Goal: Contribute content: Add original content to the website for others to see

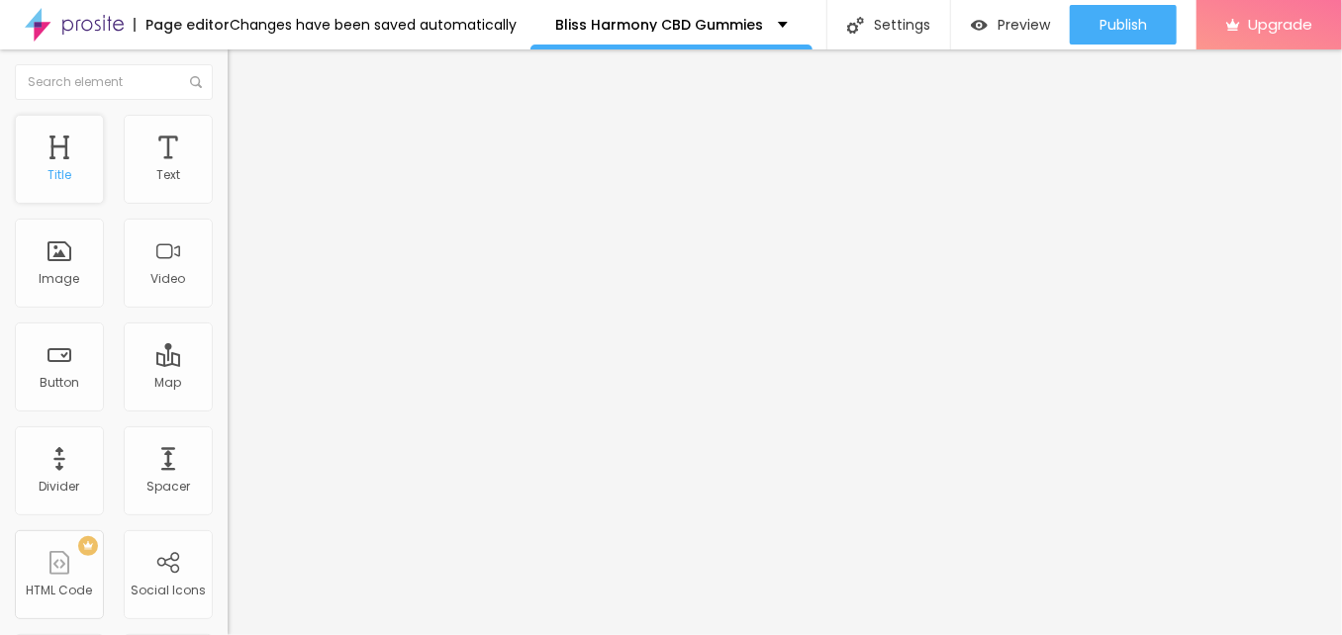
click at [56, 163] on div "Title" at bounding box center [59, 159] width 89 height 89
click at [228, 293] on button "button" at bounding box center [242, 282] width 28 height 21
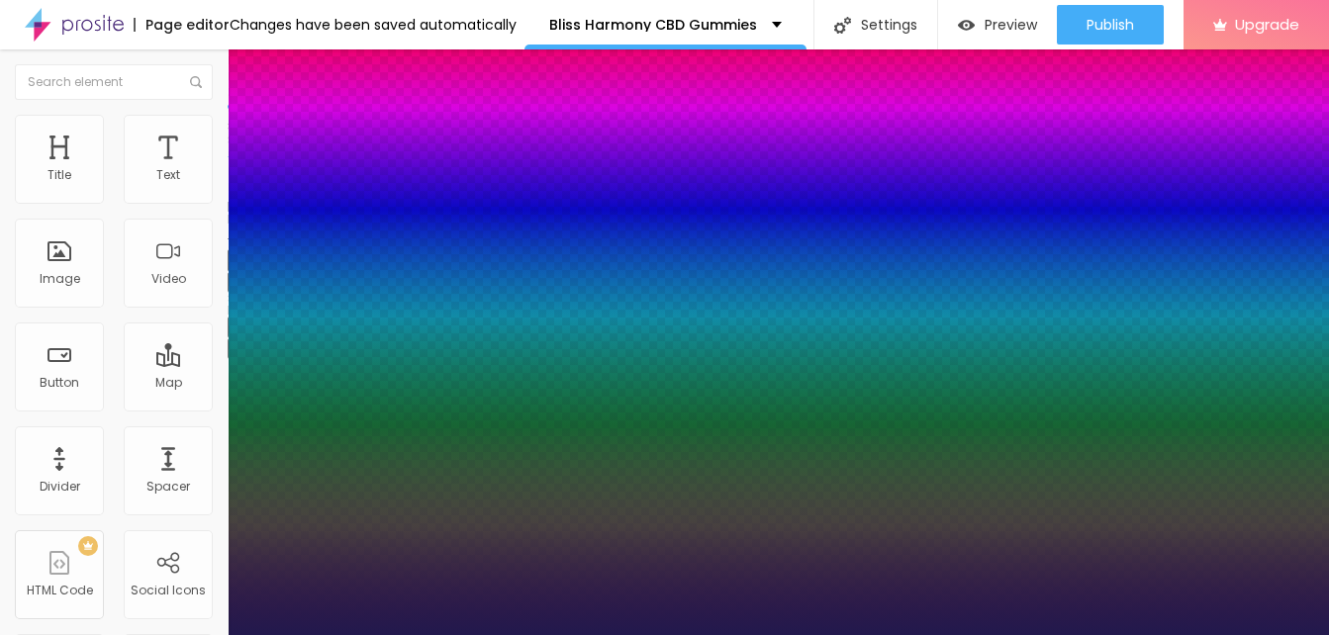
type input "1"
type input "27"
type input "1"
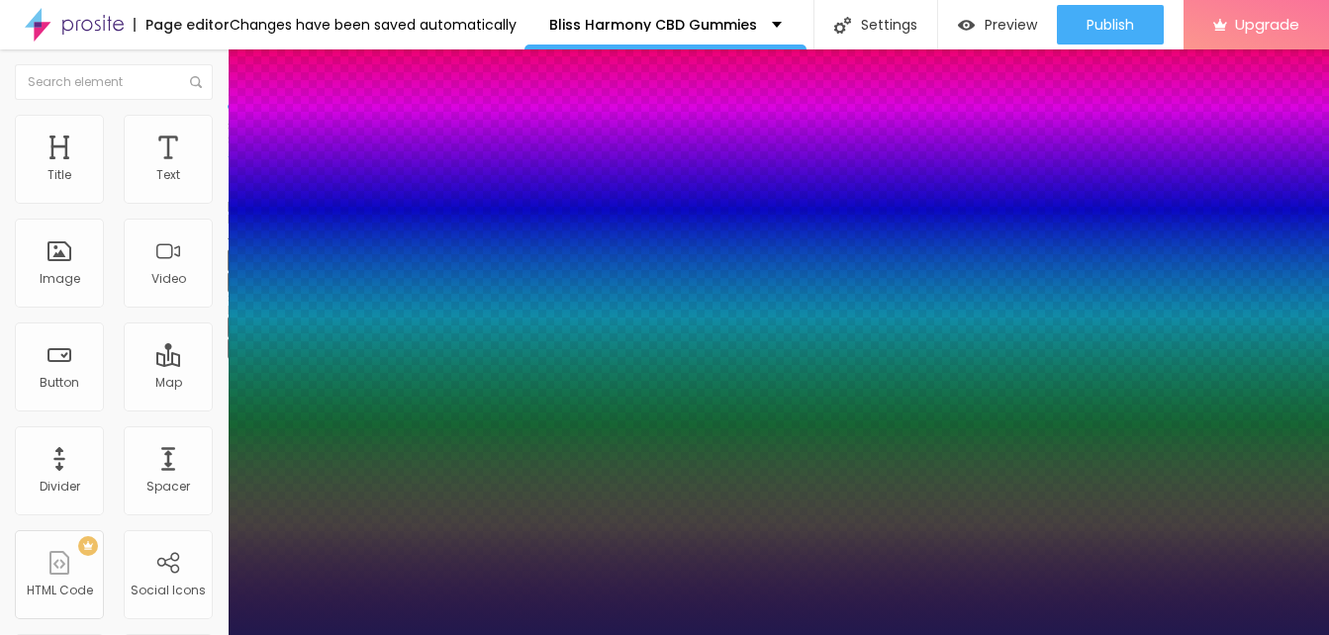
type input "33"
type input "1"
type input "33"
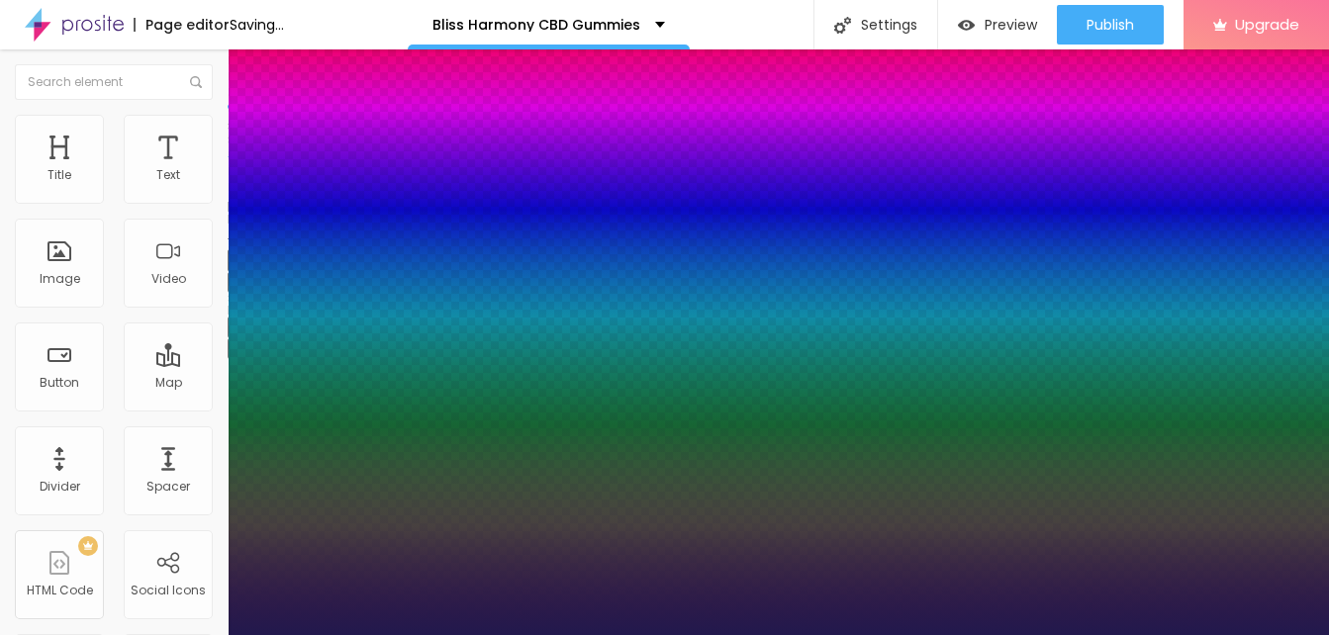
type input "1"
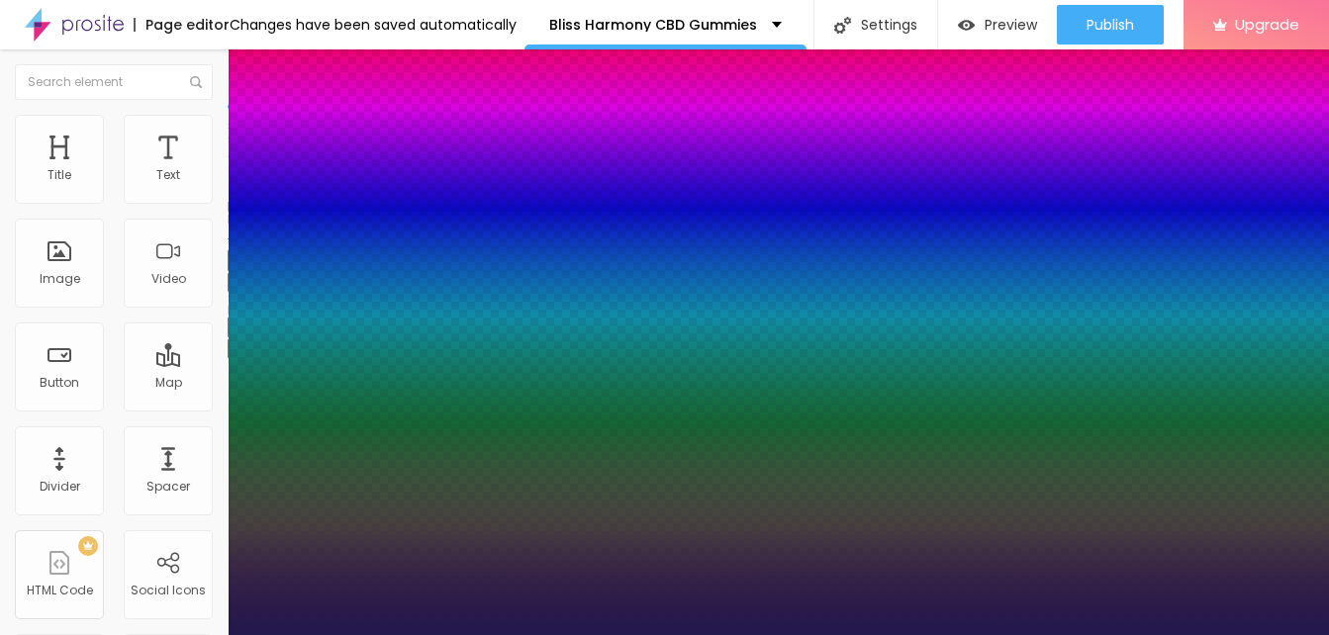
click at [434, 634] on div at bounding box center [664, 635] width 1329 height 0
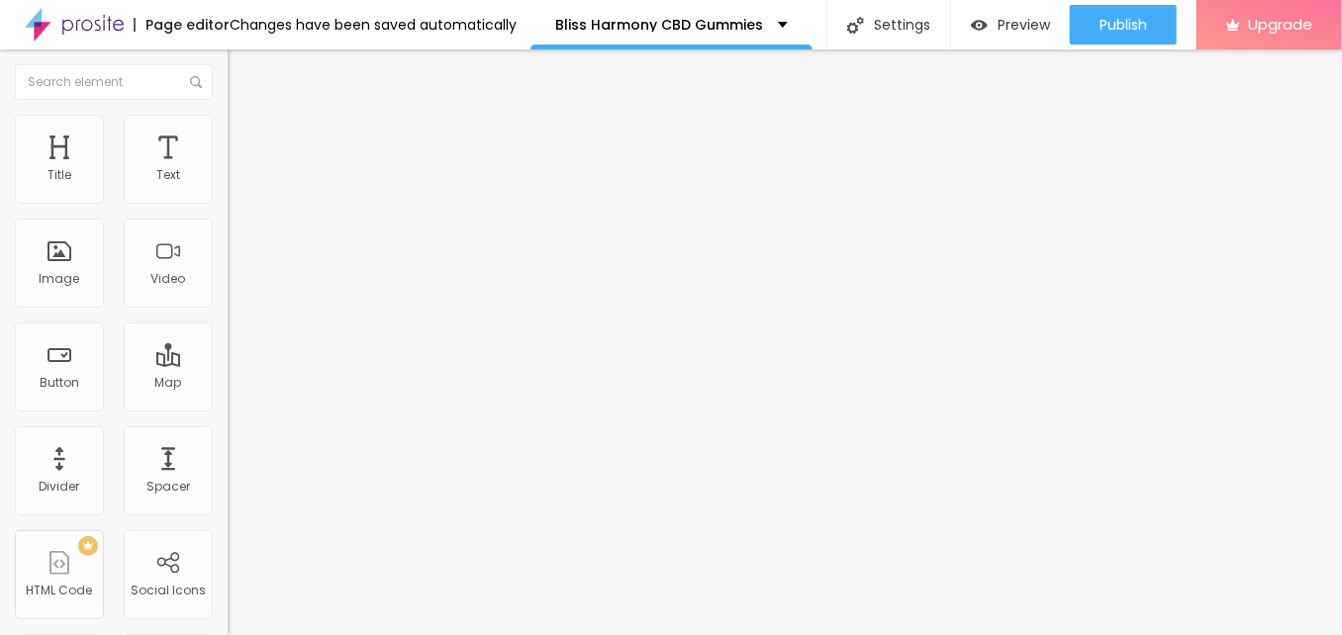
click at [228, 170] on span "Add image" at bounding box center [268, 161] width 81 height 17
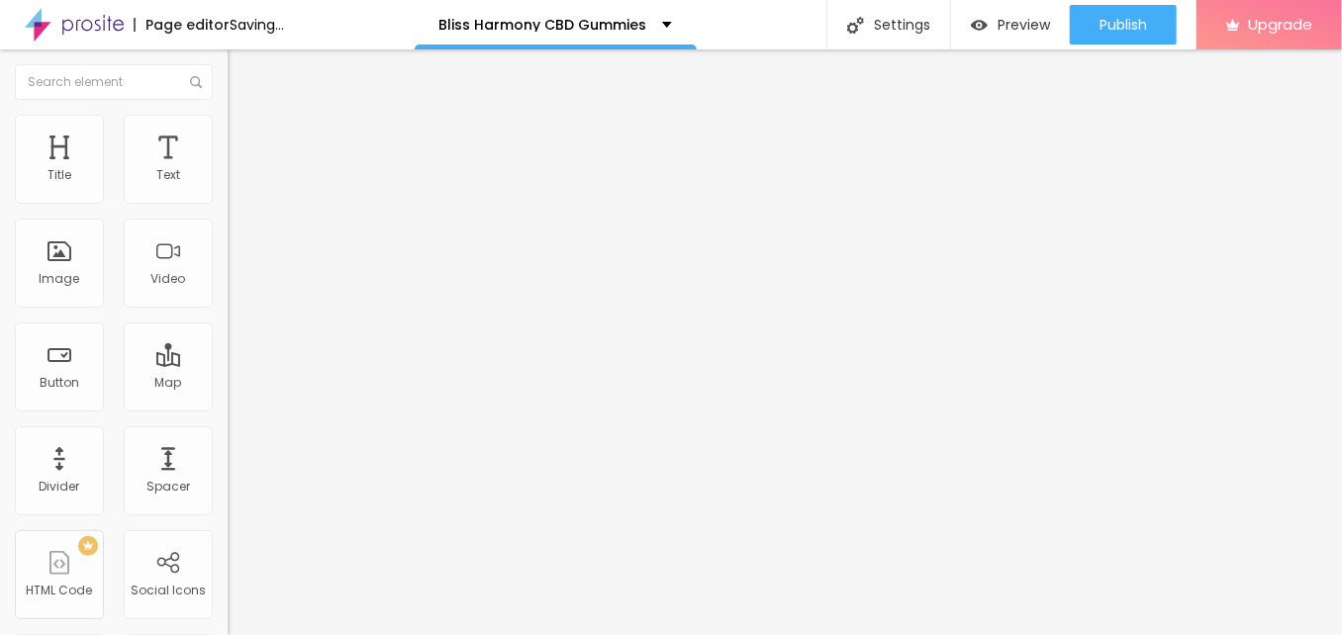
click at [228, 200] on input "text" at bounding box center [346, 190] width 237 height 20
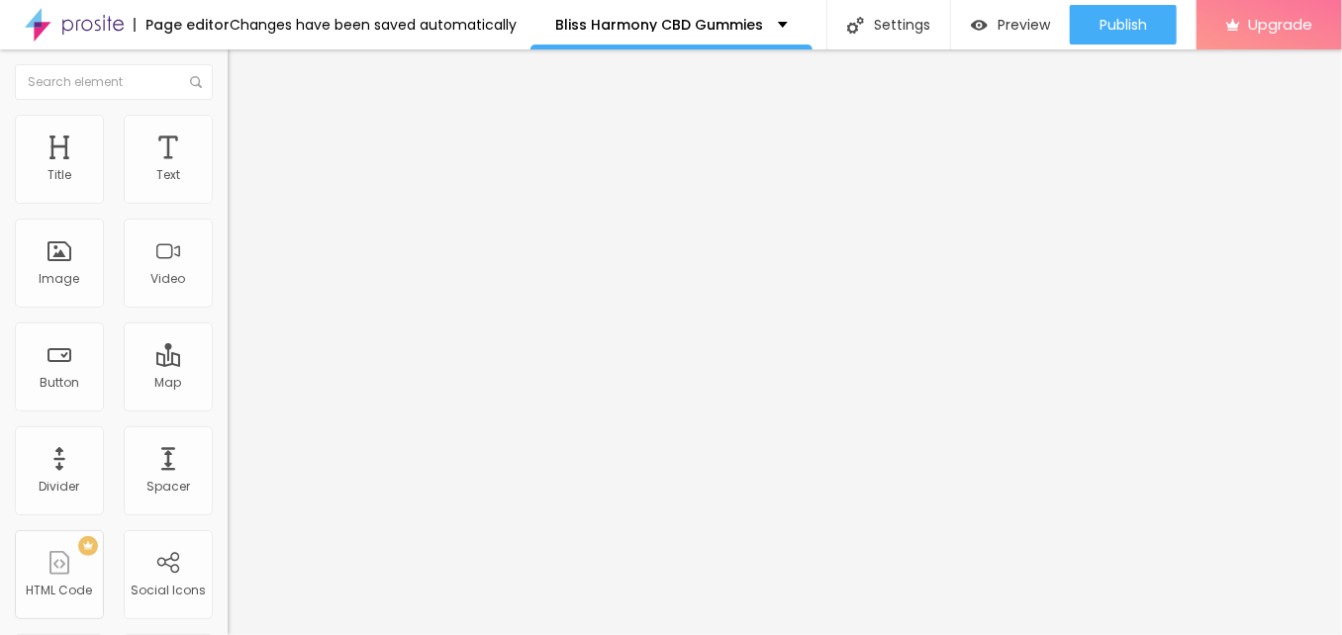
paste input "Bliss Harmony CBD Gummies"
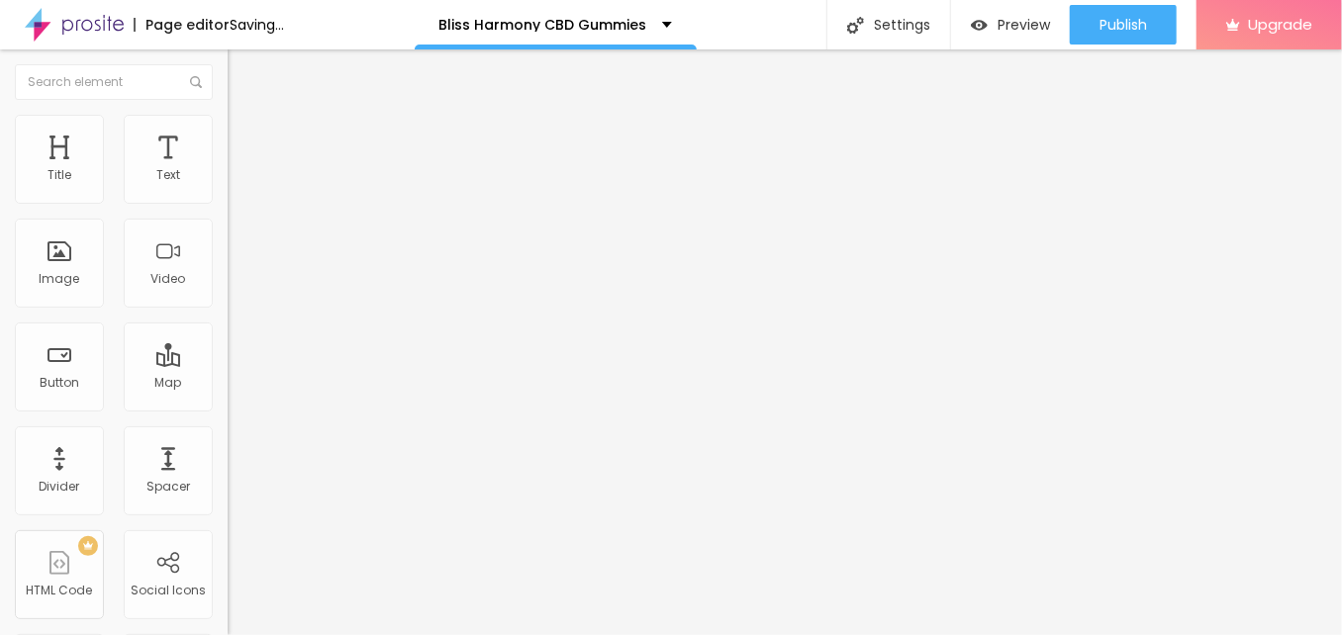
type input "Bliss Harmony CBD Gummies"
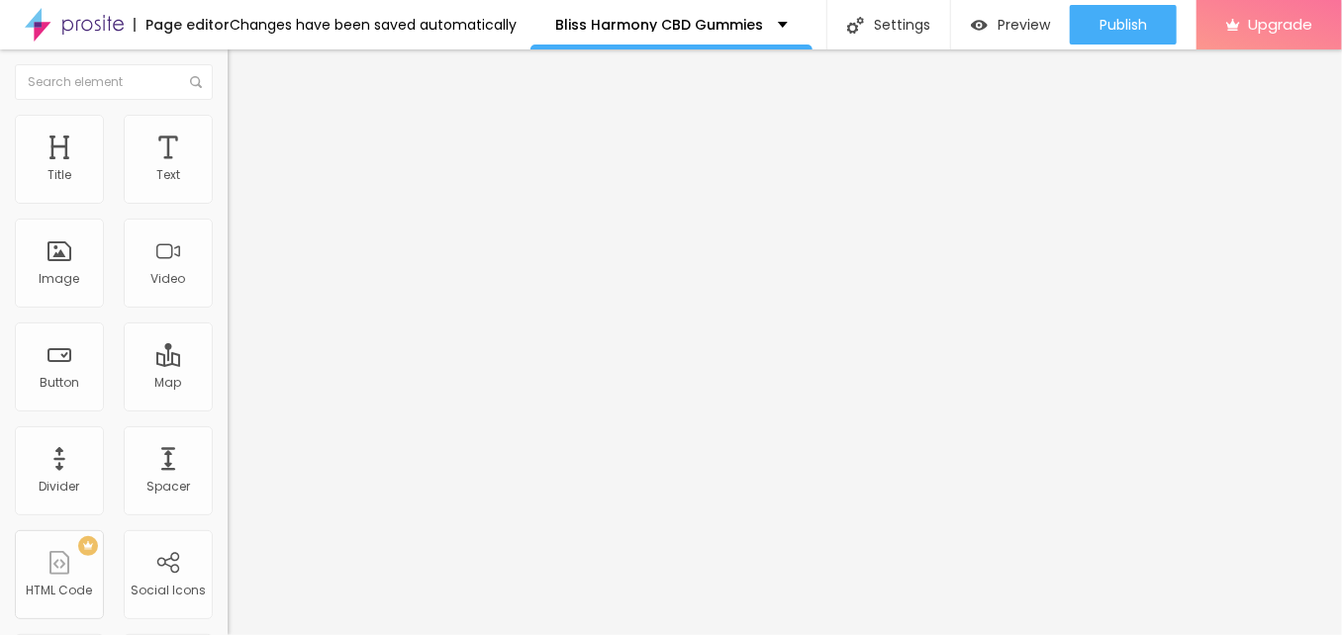
click at [228, 406] on input "https://" at bounding box center [346, 396] width 237 height 20
paste input "[DOMAIN_NAME][URL]"
type input "[URL][DOMAIN_NAME]"
click at [228, 422] on div "URL [URL][DOMAIN_NAME]" at bounding box center [342, 398] width 228 height 48
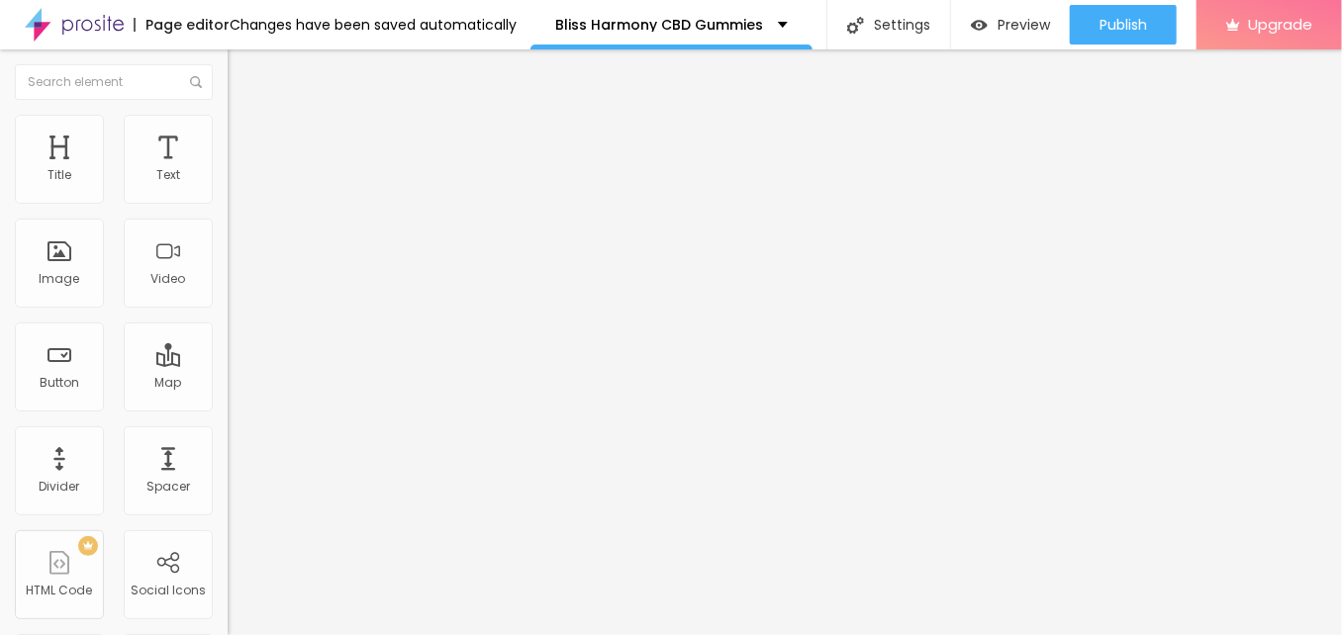
scroll to position [0, 0]
click at [245, 144] on span "Advanced" at bounding box center [277, 147] width 64 height 17
click at [228, 123] on li "Style" at bounding box center [342, 125] width 228 height 20
type input "75"
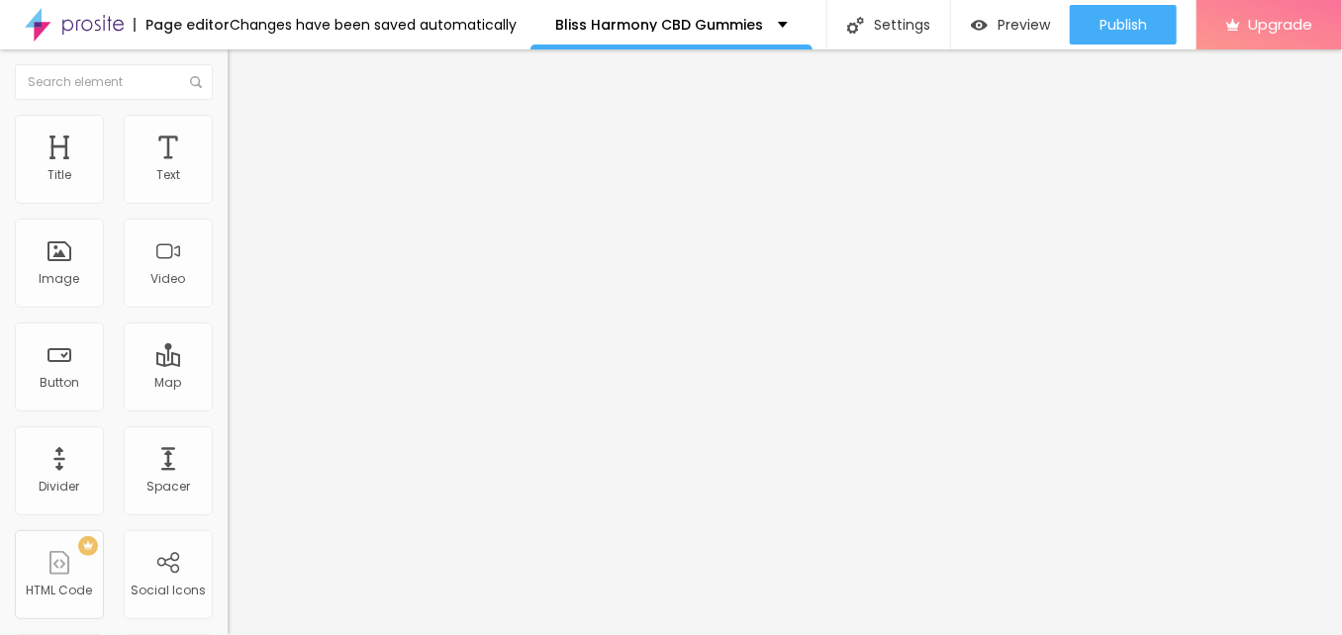
type input "70"
type input "65"
type input "60"
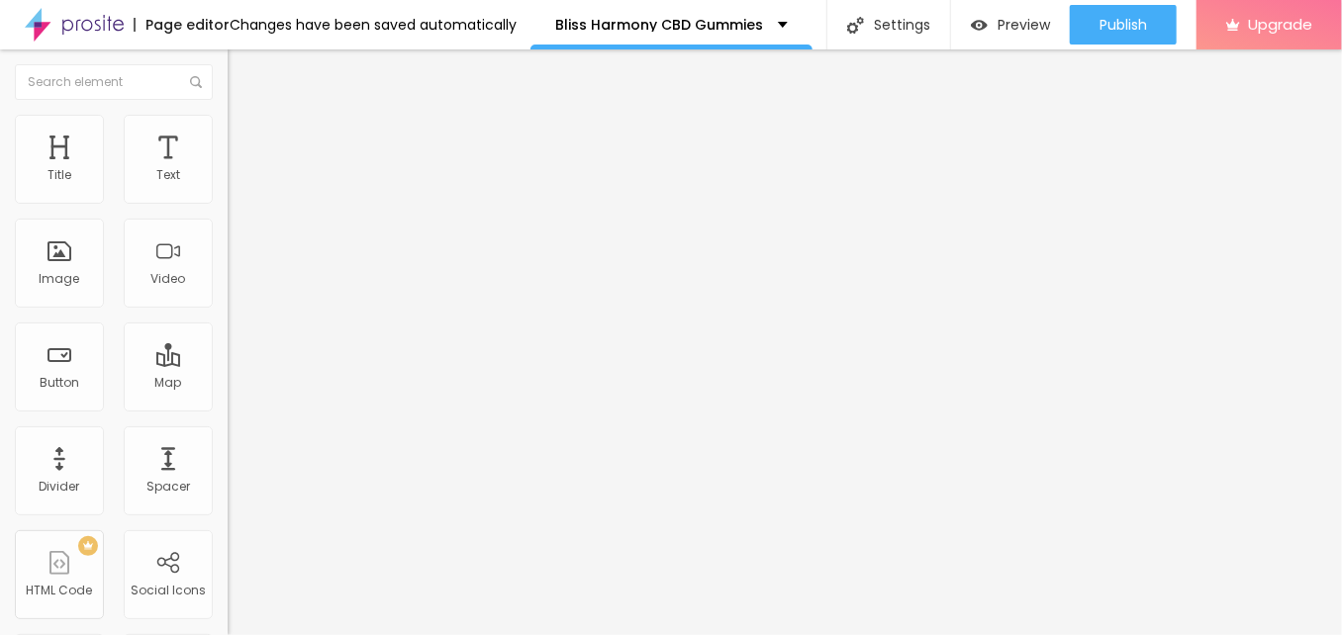
type input "60"
type input "55"
type input "50"
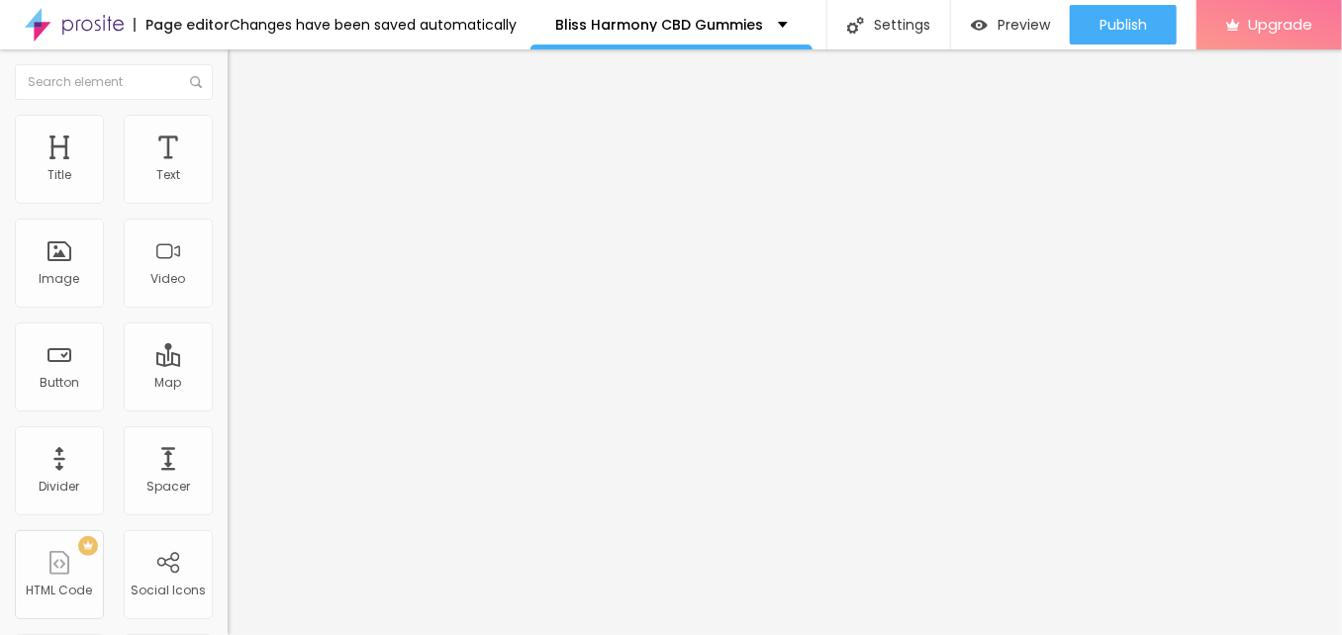
type input "45"
type input "40"
type input "35"
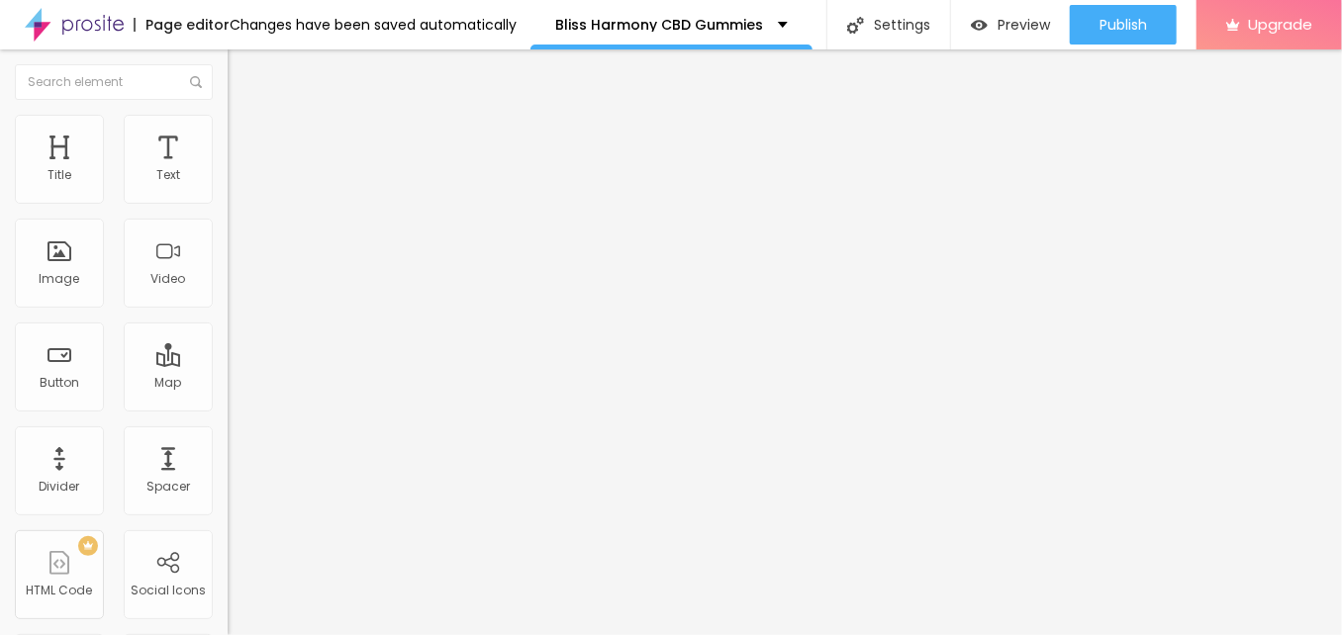
drag, startPoint x: 141, startPoint y: 210, endPoint x: 71, endPoint y: 213, distance: 70.3
type input "35"
click at [228, 203] on input "range" at bounding box center [292, 195] width 128 height 16
click at [228, 116] on ul "Content Style Advanced" at bounding box center [342, 124] width 228 height 59
click at [228, 113] on img at bounding box center [237, 104] width 18 height 18
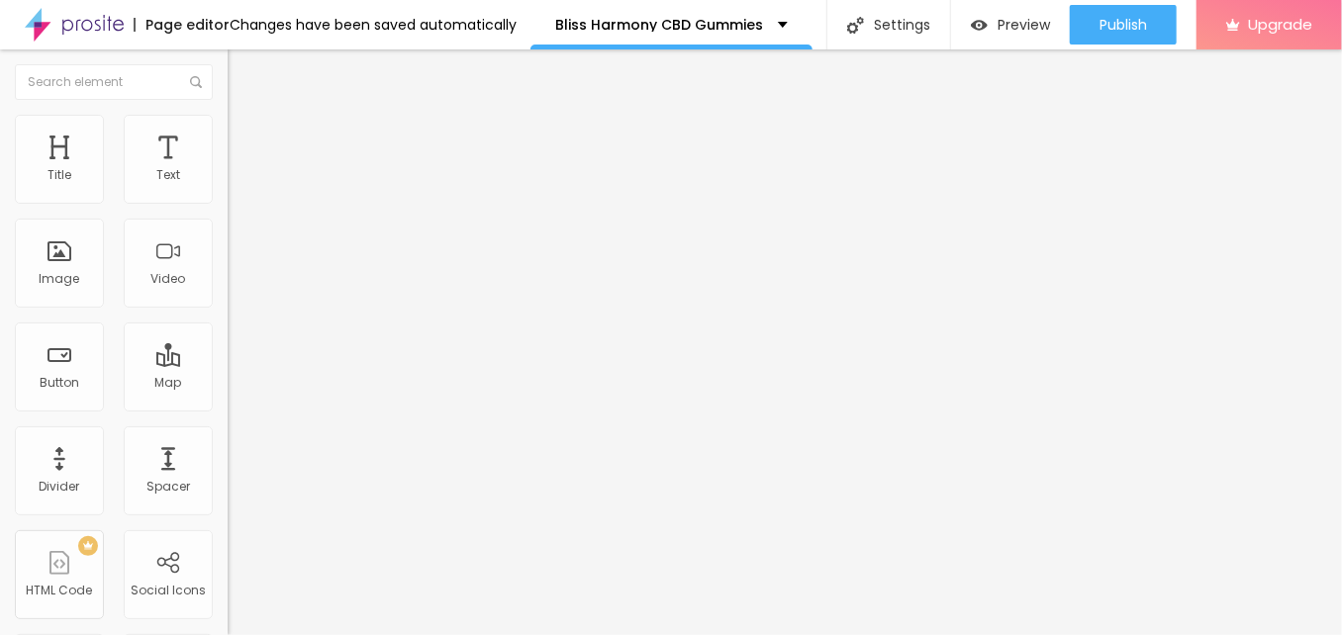
click at [242, 71] on div "Edit Image" at bounding box center [294, 72] width 104 height 16
click at [228, 72] on button "Edit Image" at bounding box center [342, 72] width 228 height 46
click at [242, 71] on img "button" at bounding box center [250, 72] width 16 height 16
click at [228, 84] on button "Edit Image" at bounding box center [342, 72] width 228 height 46
click at [228, 133] on ul "Content Style Advanced" at bounding box center [342, 124] width 228 height 59
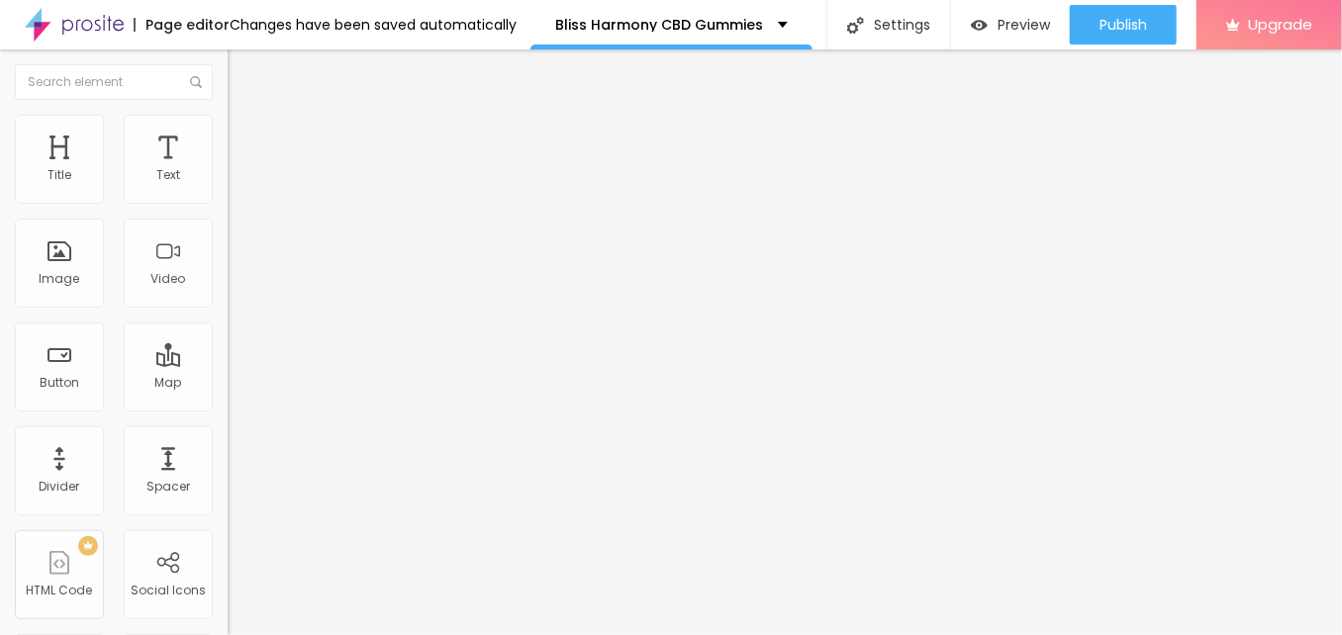
click at [245, 137] on span "Style" at bounding box center [259, 128] width 29 height 17
type input "40"
type input "45"
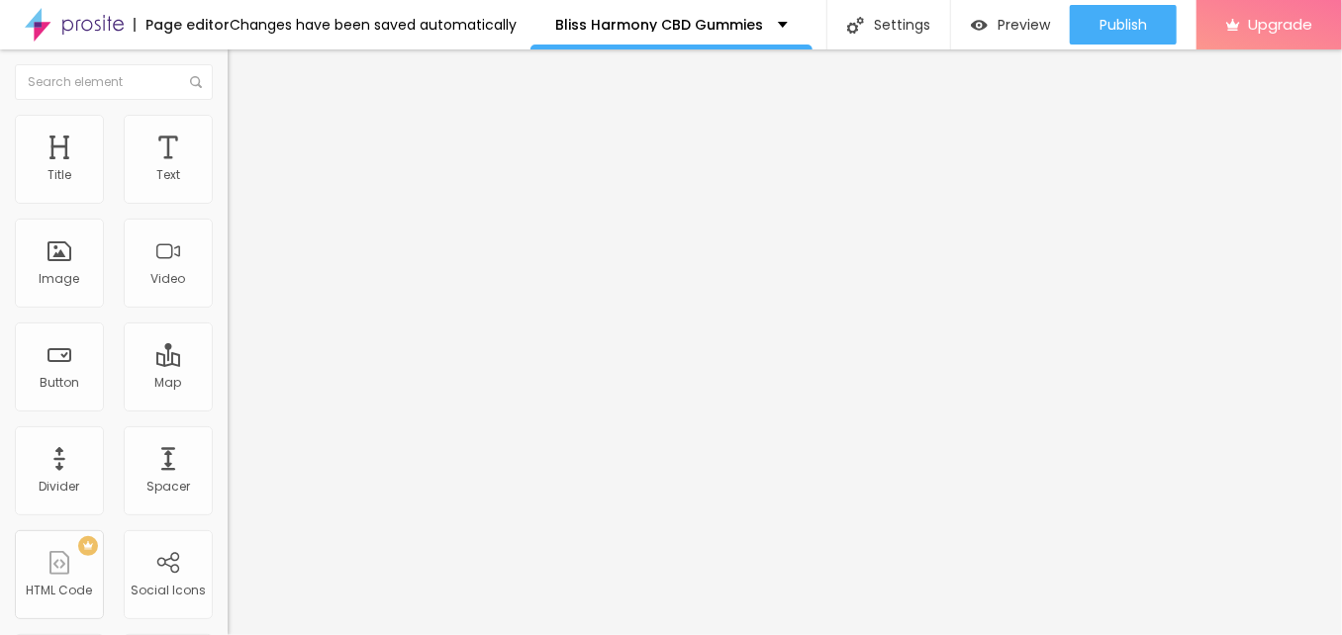
type input "50"
drag, startPoint x: 78, startPoint y: 206, endPoint x: 102, endPoint y: 216, distance: 25.7
type input "50"
click at [228, 203] on input "range" at bounding box center [292, 195] width 128 height 16
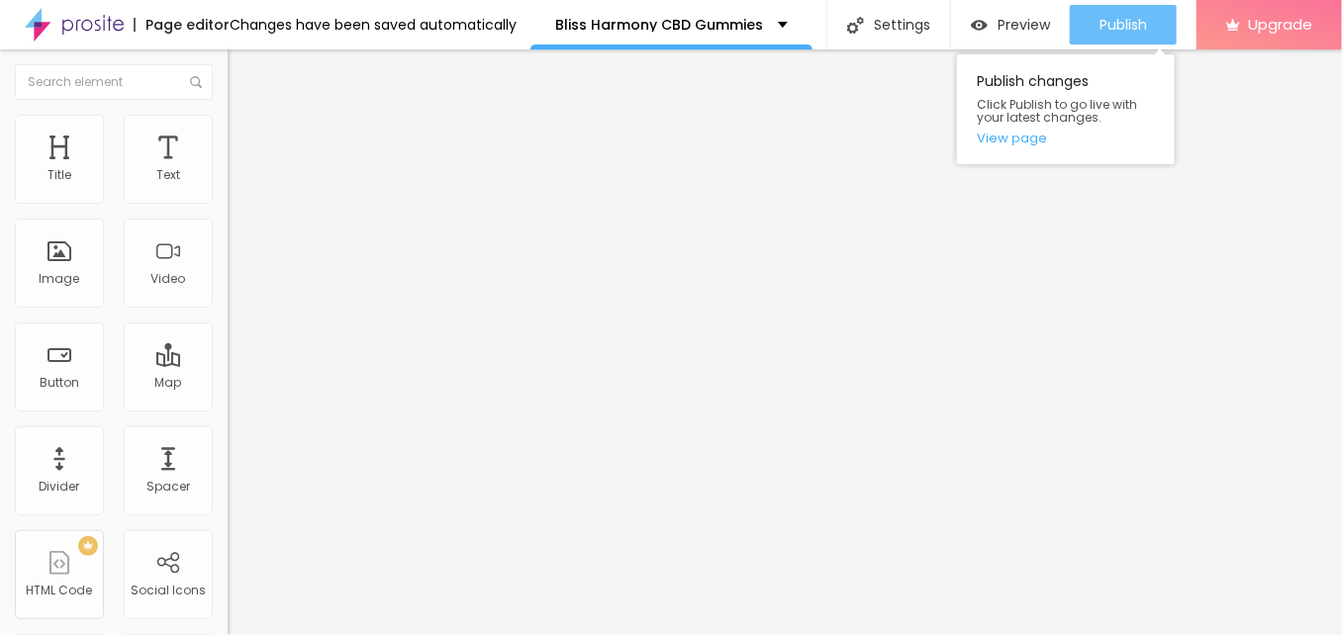
click at [1138, 23] on span "Publish" at bounding box center [1122, 25] width 47 height 16
click at [1136, 26] on span "Publish" at bounding box center [1122, 25] width 47 height 16
click at [1128, 28] on span "Publish" at bounding box center [1122, 25] width 47 height 16
